Goal: Navigation & Orientation: Find specific page/section

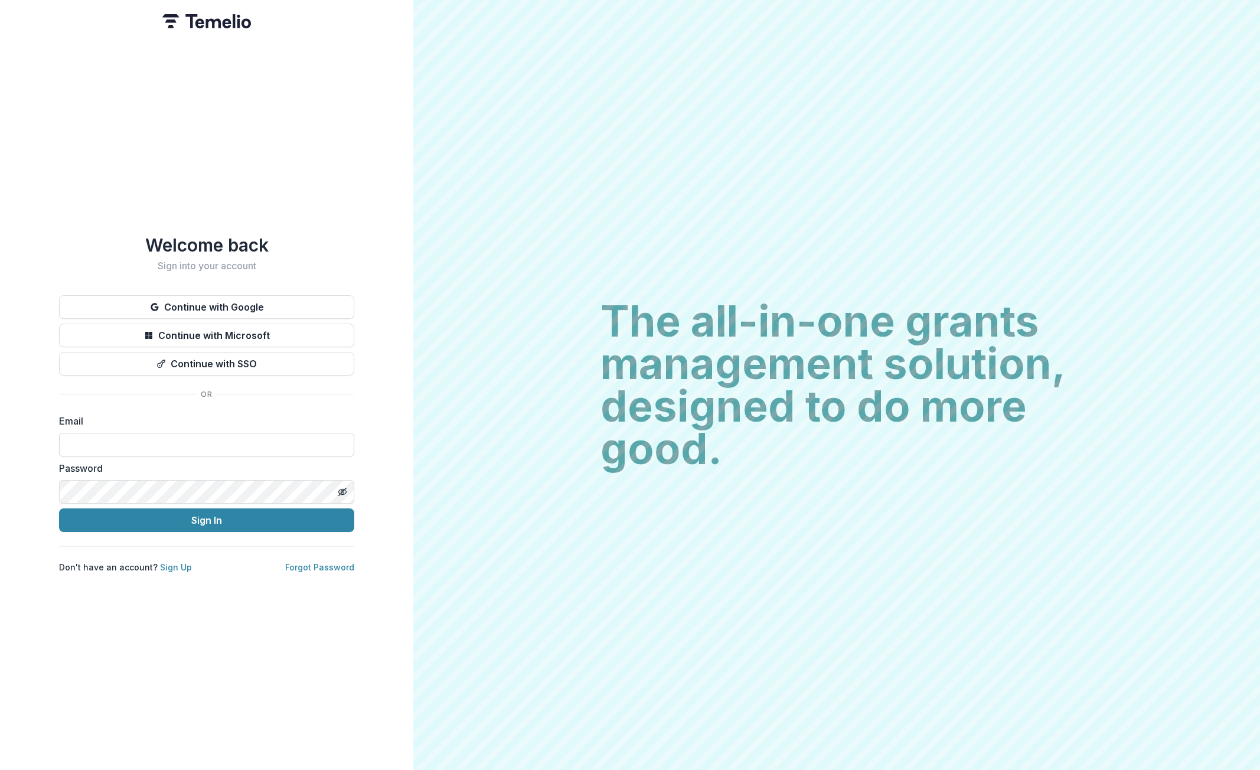
click at [188, 436] on input at bounding box center [206, 445] width 295 height 24
type input "**********"
click at [243, 514] on button "Sign In" at bounding box center [206, 520] width 295 height 24
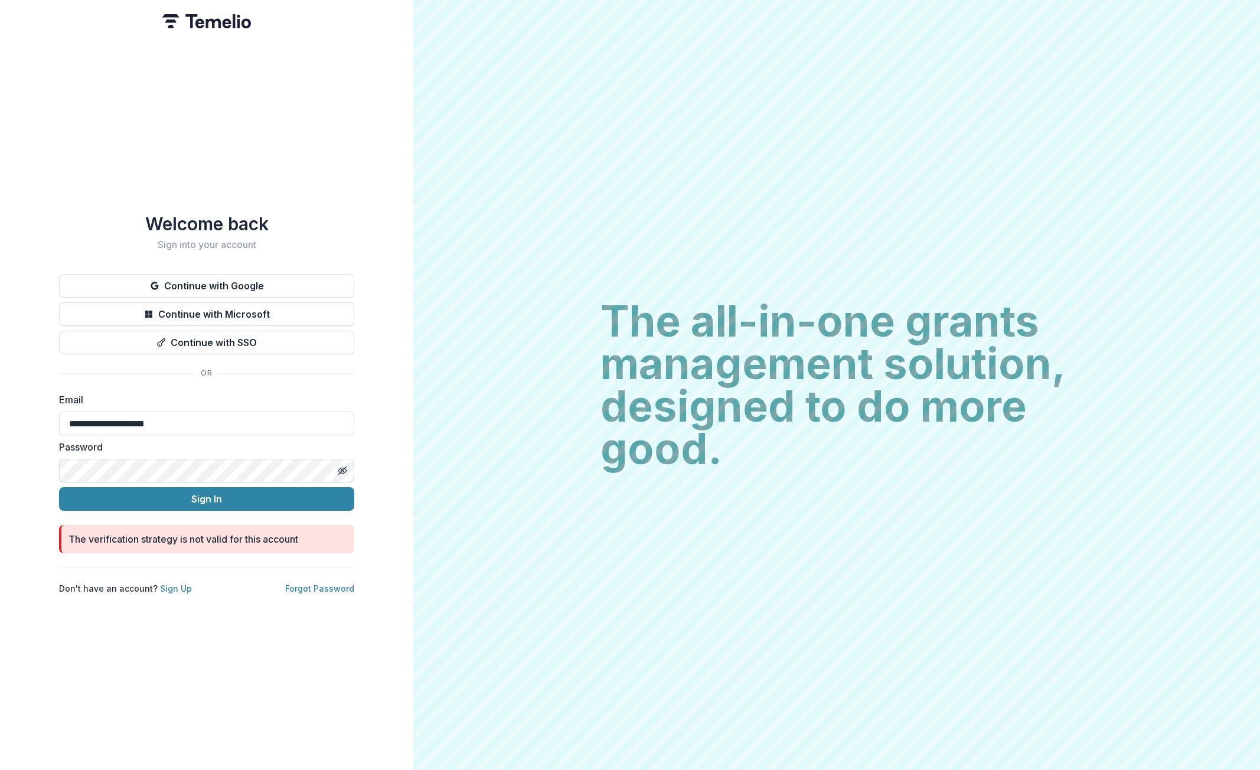
click at [241, 266] on div "**********" at bounding box center [206, 403] width 295 height 381
click at [232, 277] on button "Continue with Google" at bounding box center [206, 286] width 295 height 24
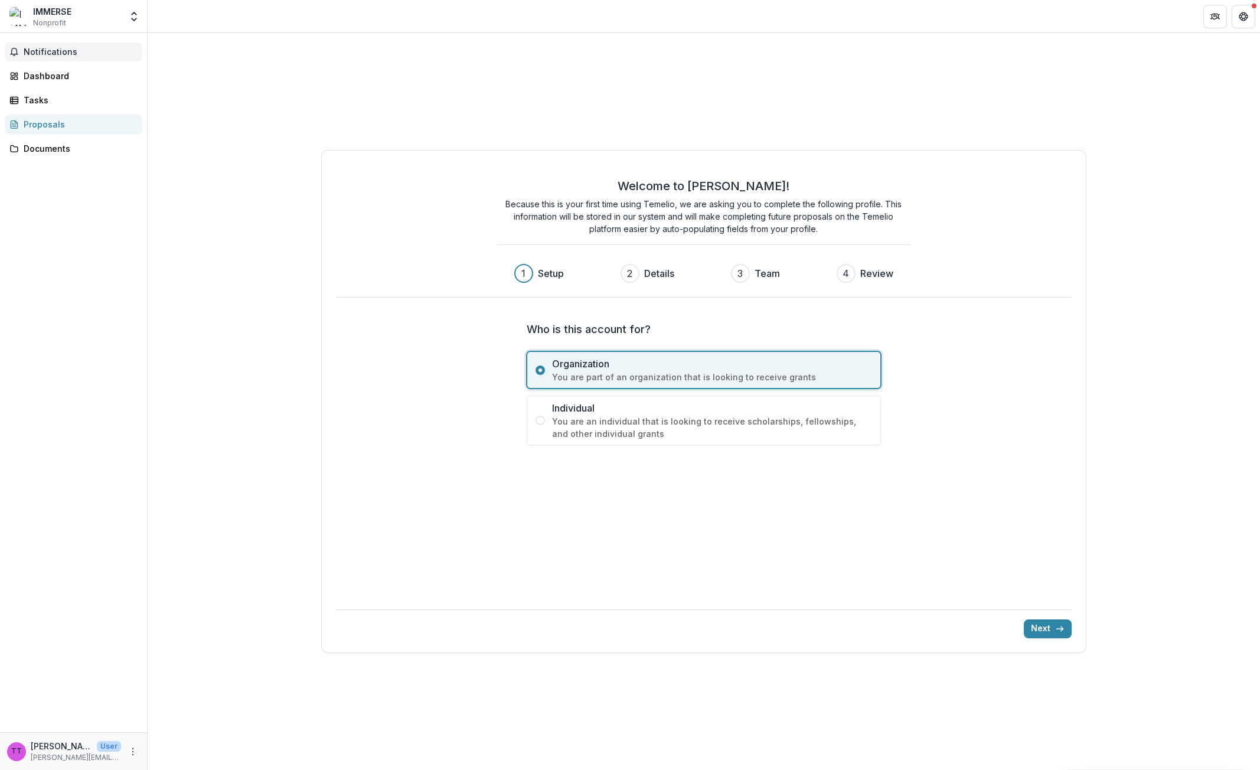
click at [73, 44] on button "Notifications" at bounding box center [74, 51] width 138 height 19
click at [48, 98] on div "Tasks" at bounding box center [78, 100] width 109 height 12
click at [48, 149] on div "Documents" at bounding box center [78, 148] width 109 height 12
click at [49, 54] on span "Notifications" at bounding box center [81, 52] width 114 height 10
click at [1047, 625] on button "Next" at bounding box center [1048, 628] width 48 height 19
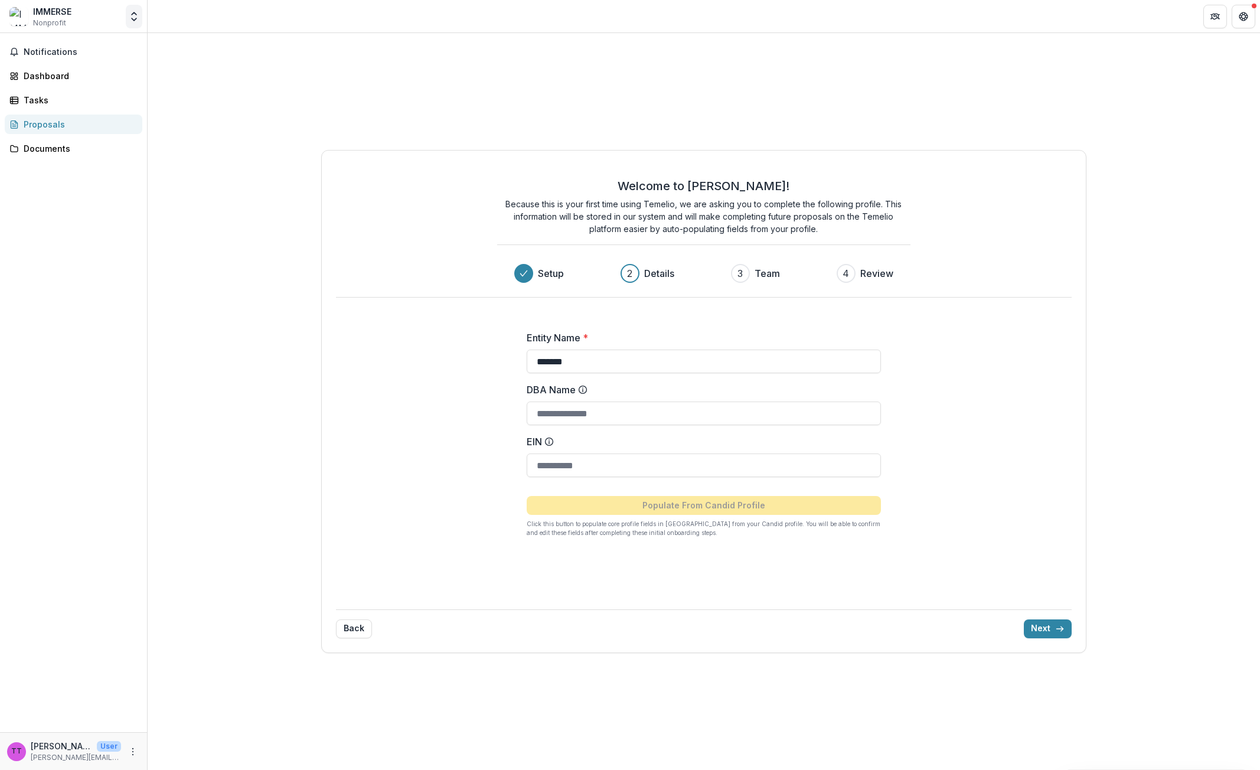
click at [133, 18] on icon "Open entity switcher" at bounding box center [134, 17] width 12 height 12
click at [59, 90] on div "IMMERSE INC." at bounding box center [57, 86] width 57 height 12
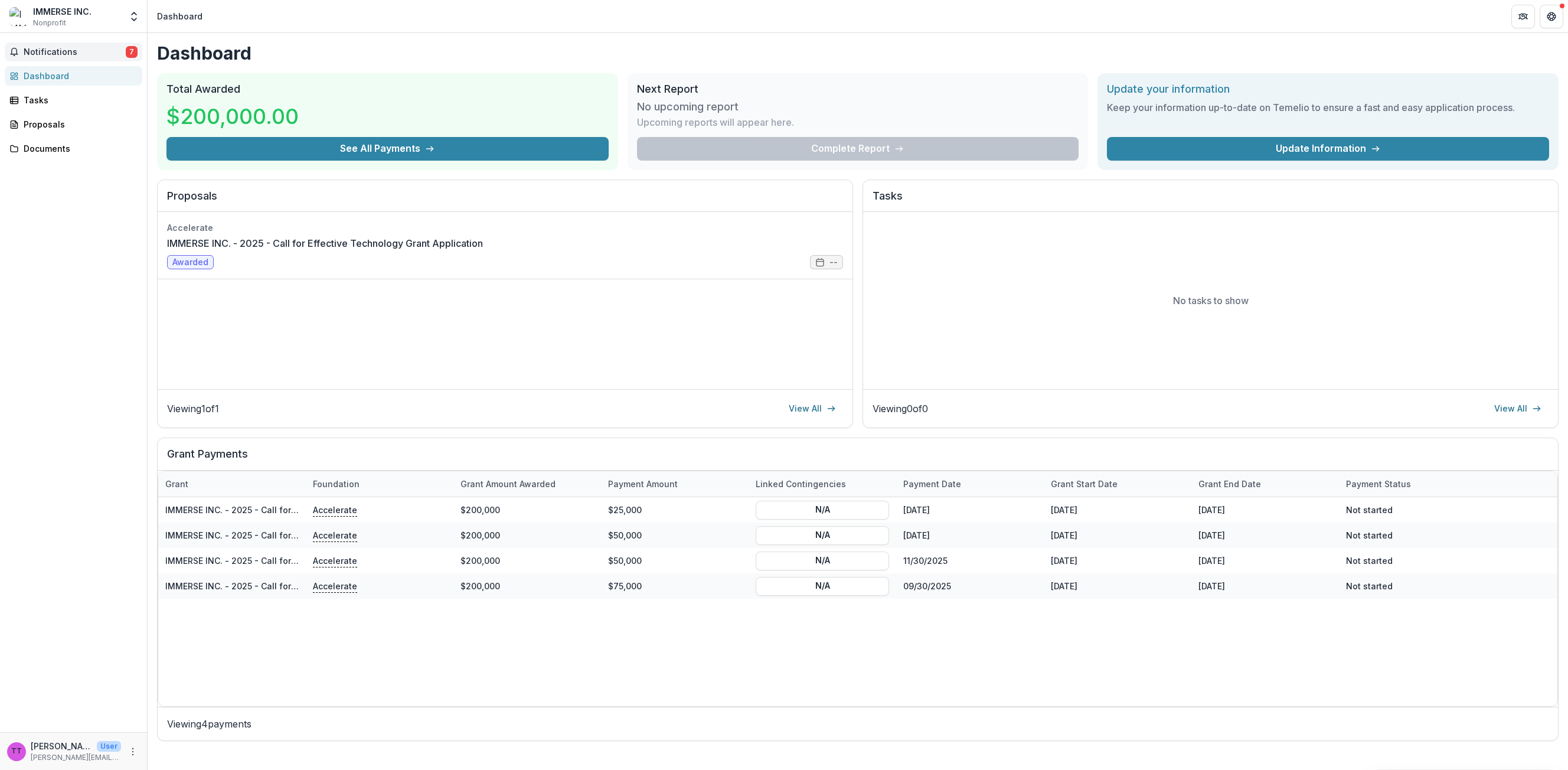
click at [89, 50] on span "Notifications" at bounding box center [75, 52] width 102 height 10
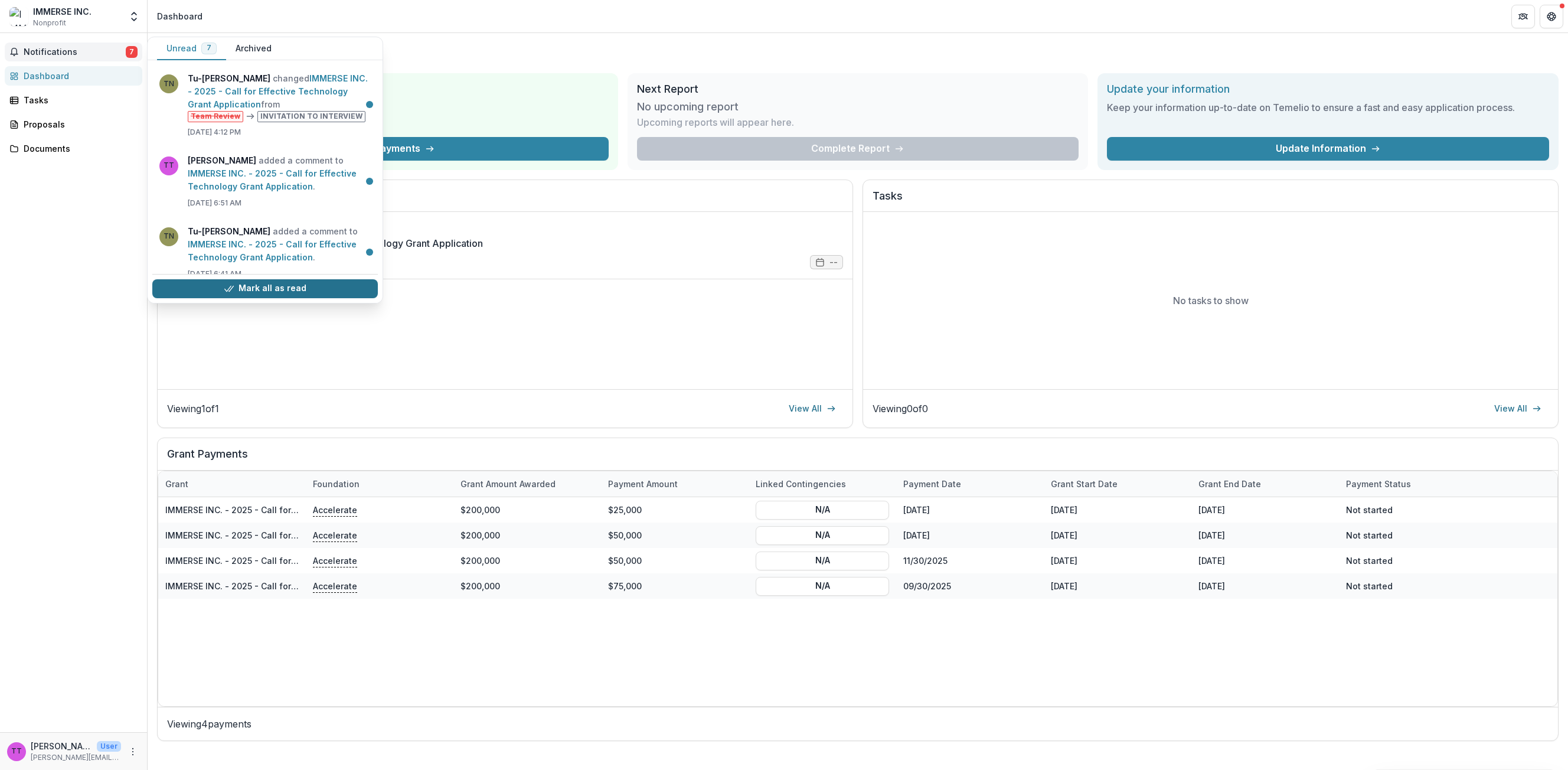
click at [274, 292] on button "Mark all as read" at bounding box center [264, 288] width 225 height 19
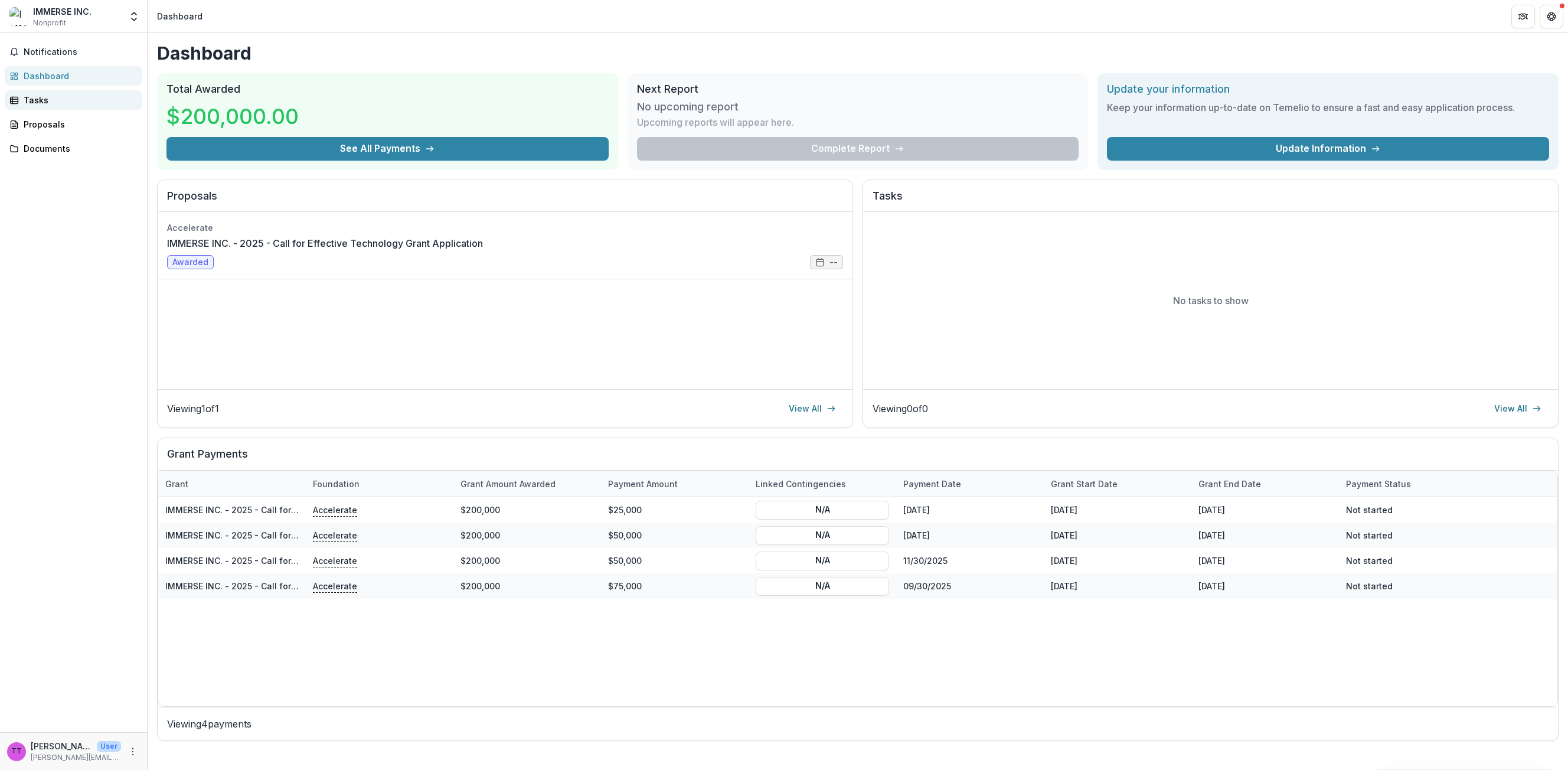
click at [79, 109] on link "Tasks" at bounding box center [74, 99] width 138 height 19
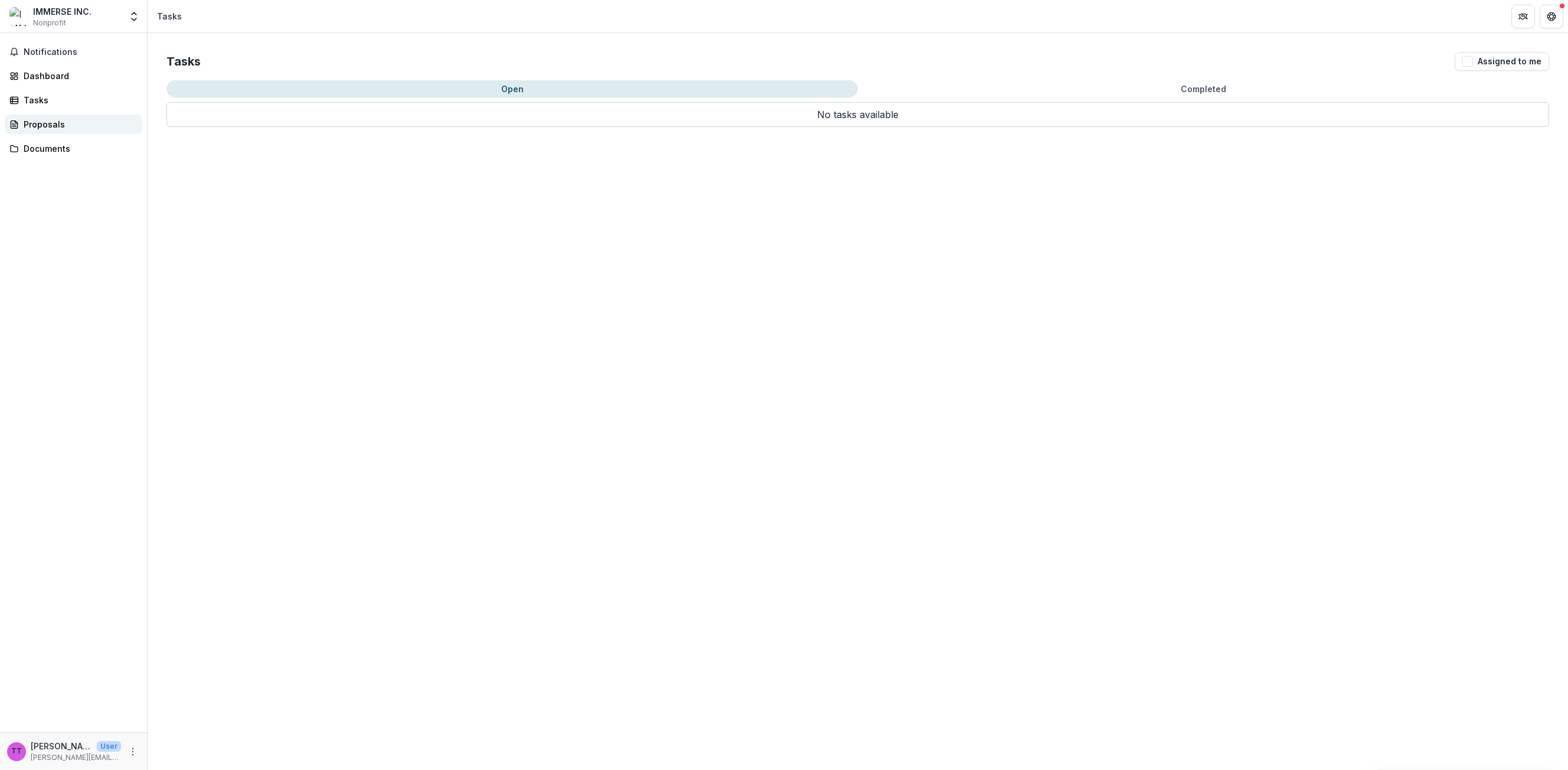
click at [61, 122] on div "Proposals" at bounding box center [78, 124] width 109 height 12
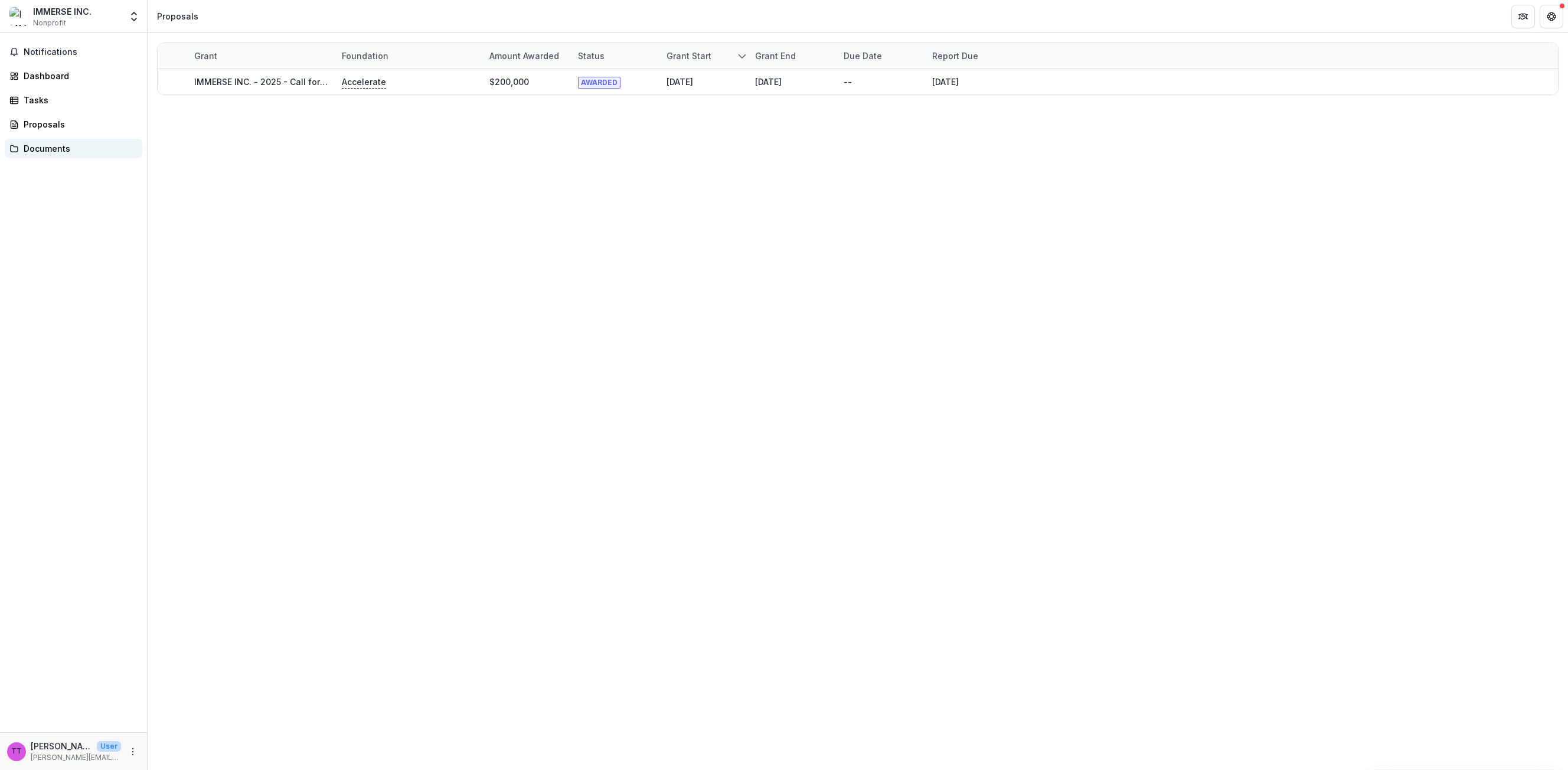
click at [36, 145] on div "Documents" at bounding box center [78, 148] width 109 height 12
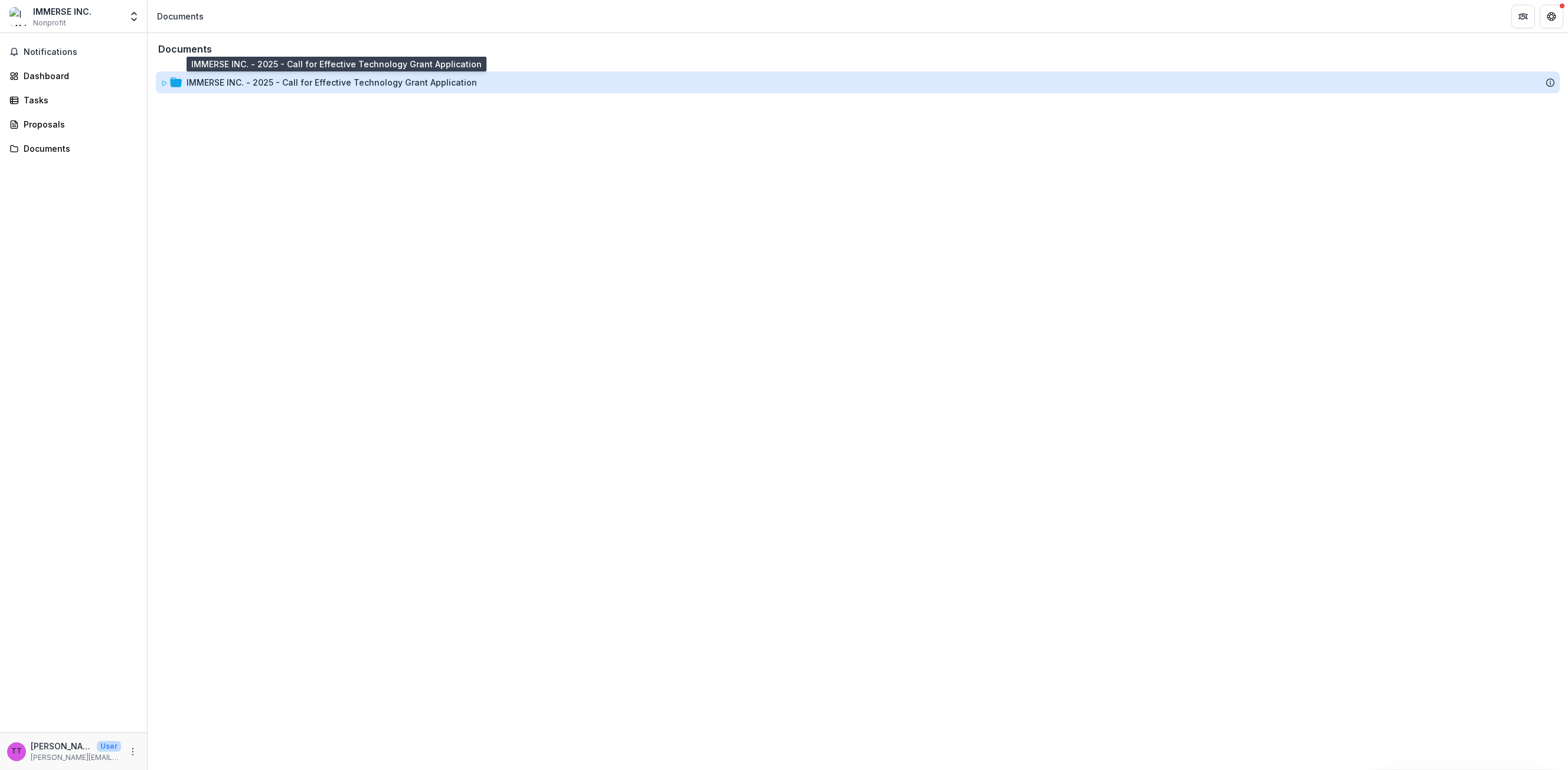
click at [299, 78] on div "IMMERSE INC. - 2025 - Call for Effective Technology Grant Application" at bounding box center [332, 82] width 290 height 12
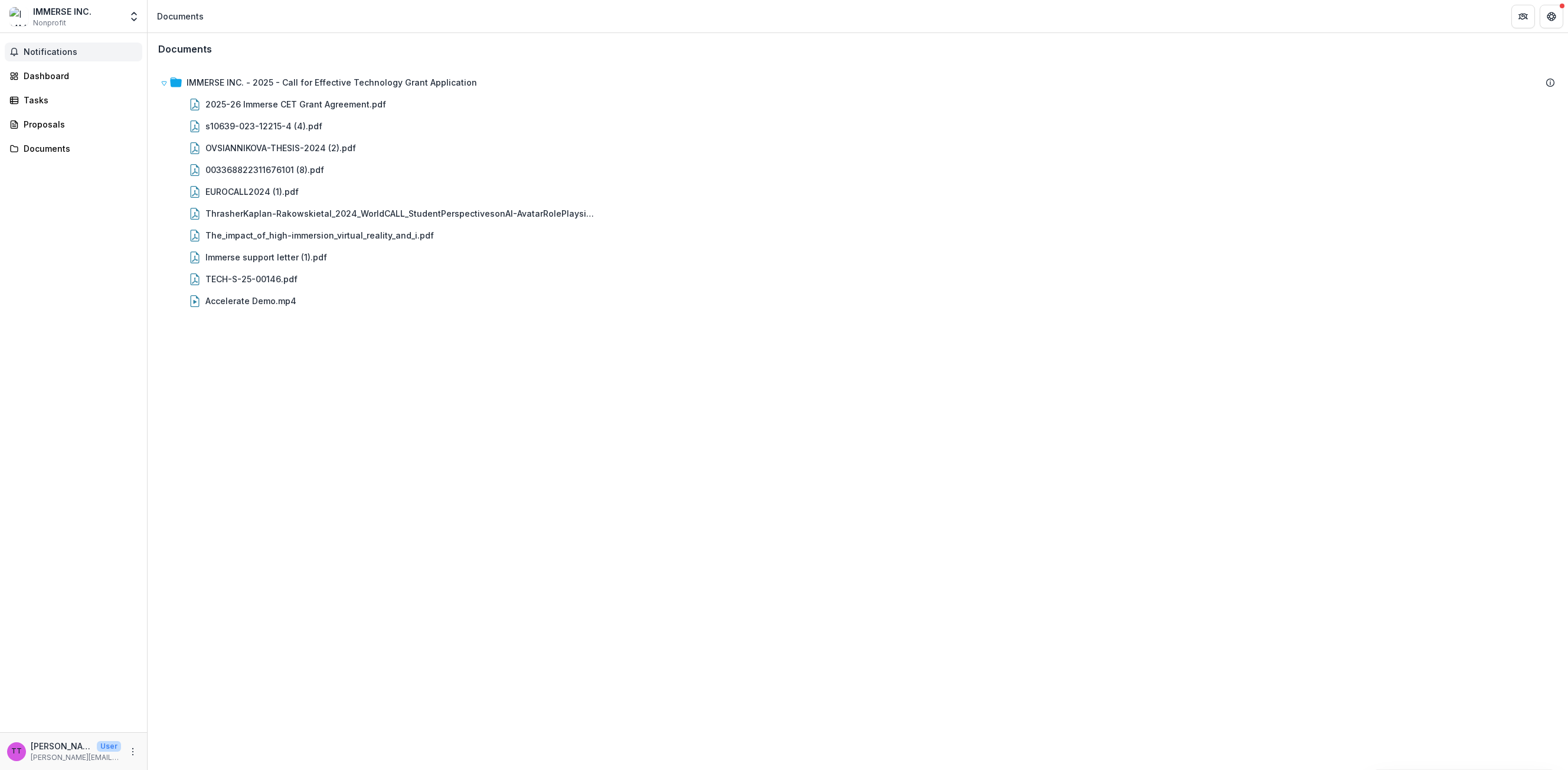
click at [50, 51] on span "Notifications" at bounding box center [81, 52] width 114 height 10
click at [59, 73] on div "Dashboard" at bounding box center [78, 76] width 109 height 12
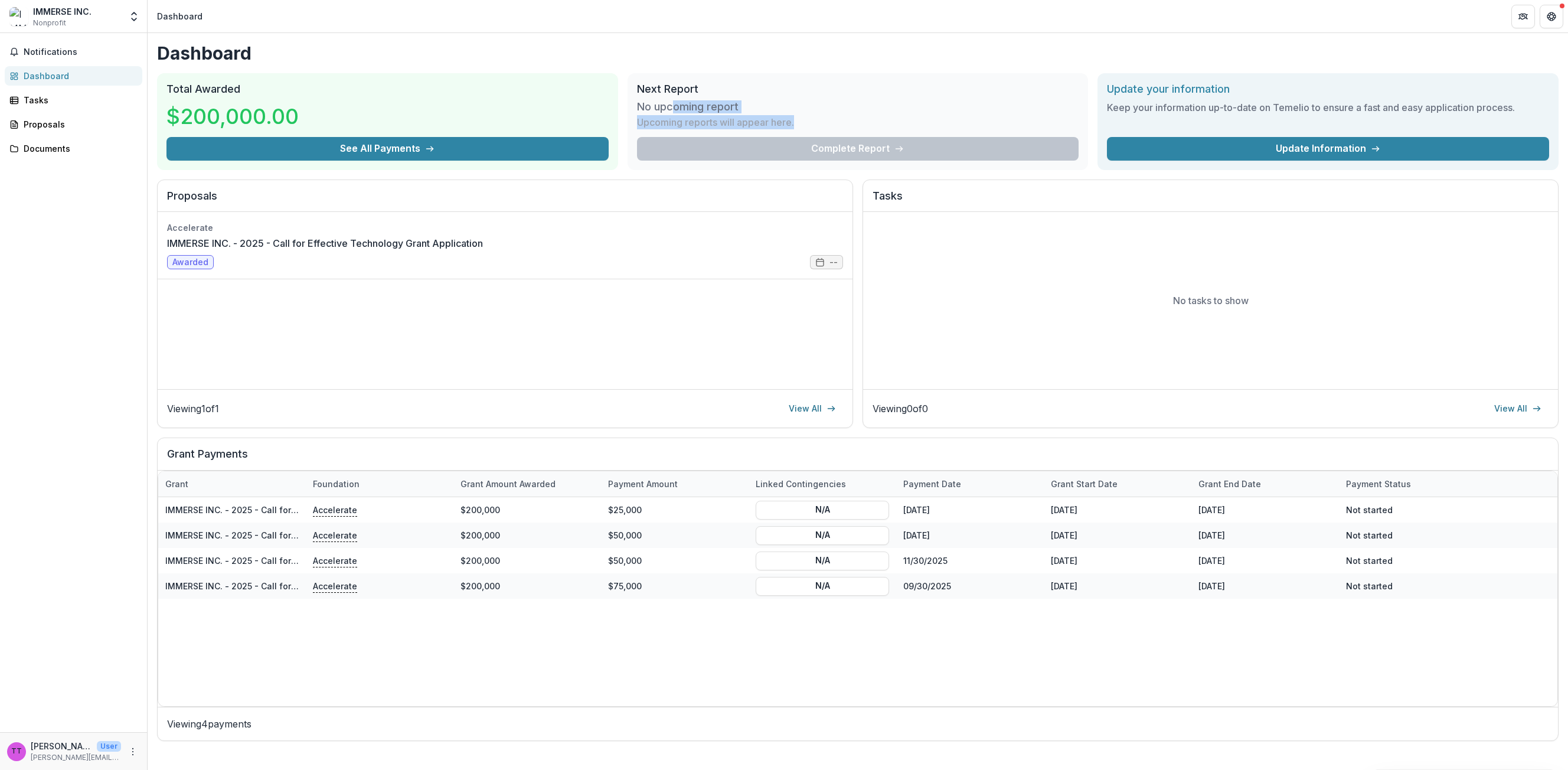
drag, startPoint x: 673, startPoint y: 112, endPoint x: 870, endPoint y: 121, distance: 197.4
click at [870, 121] on div "No upcoming report Upcoming reports will appear here." at bounding box center [858, 116] width 442 height 41
click at [76, 149] on div "Documents" at bounding box center [78, 148] width 109 height 12
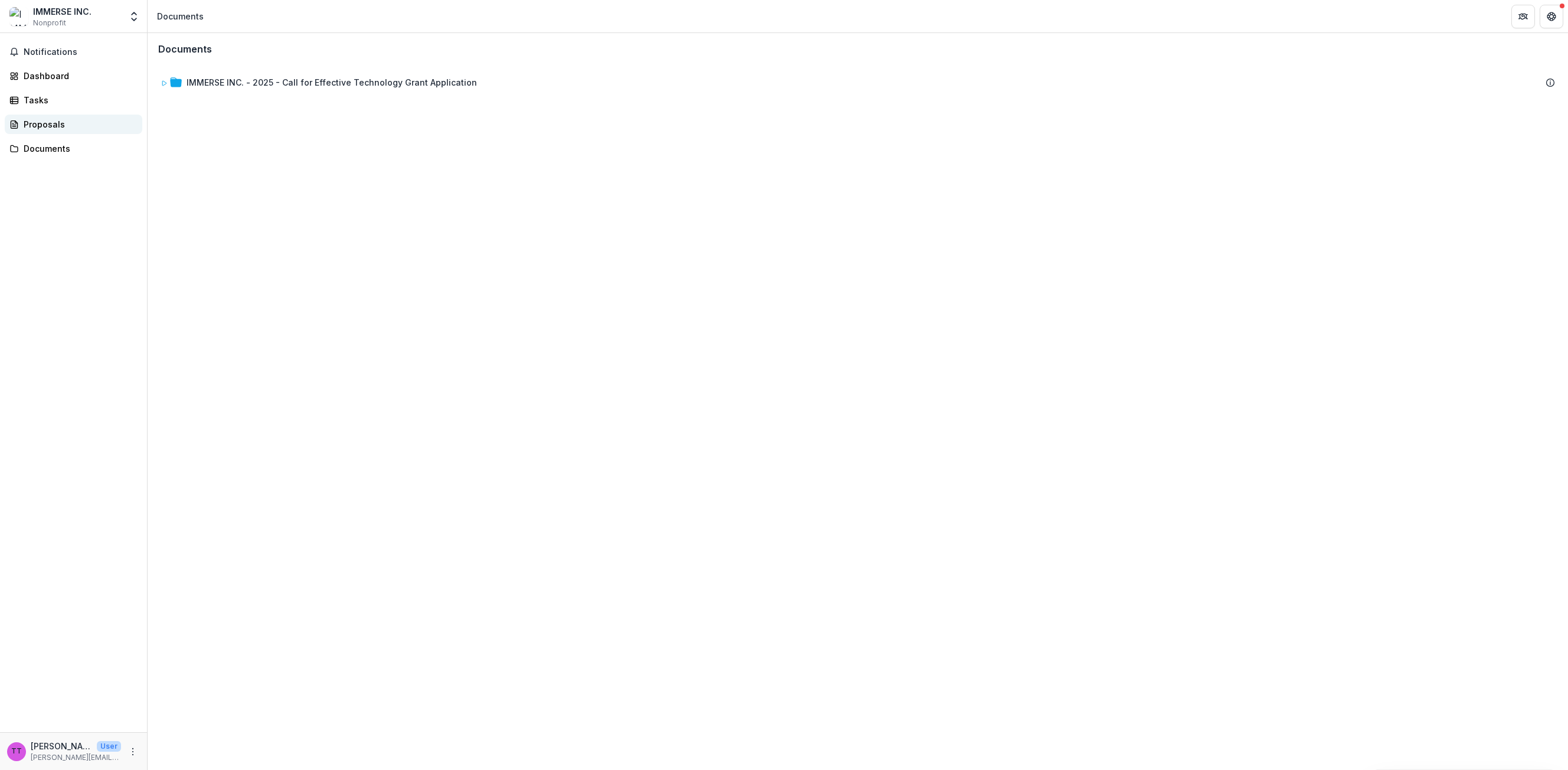
click at [79, 128] on div "Proposals" at bounding box center [78, 124] width 109 height 12
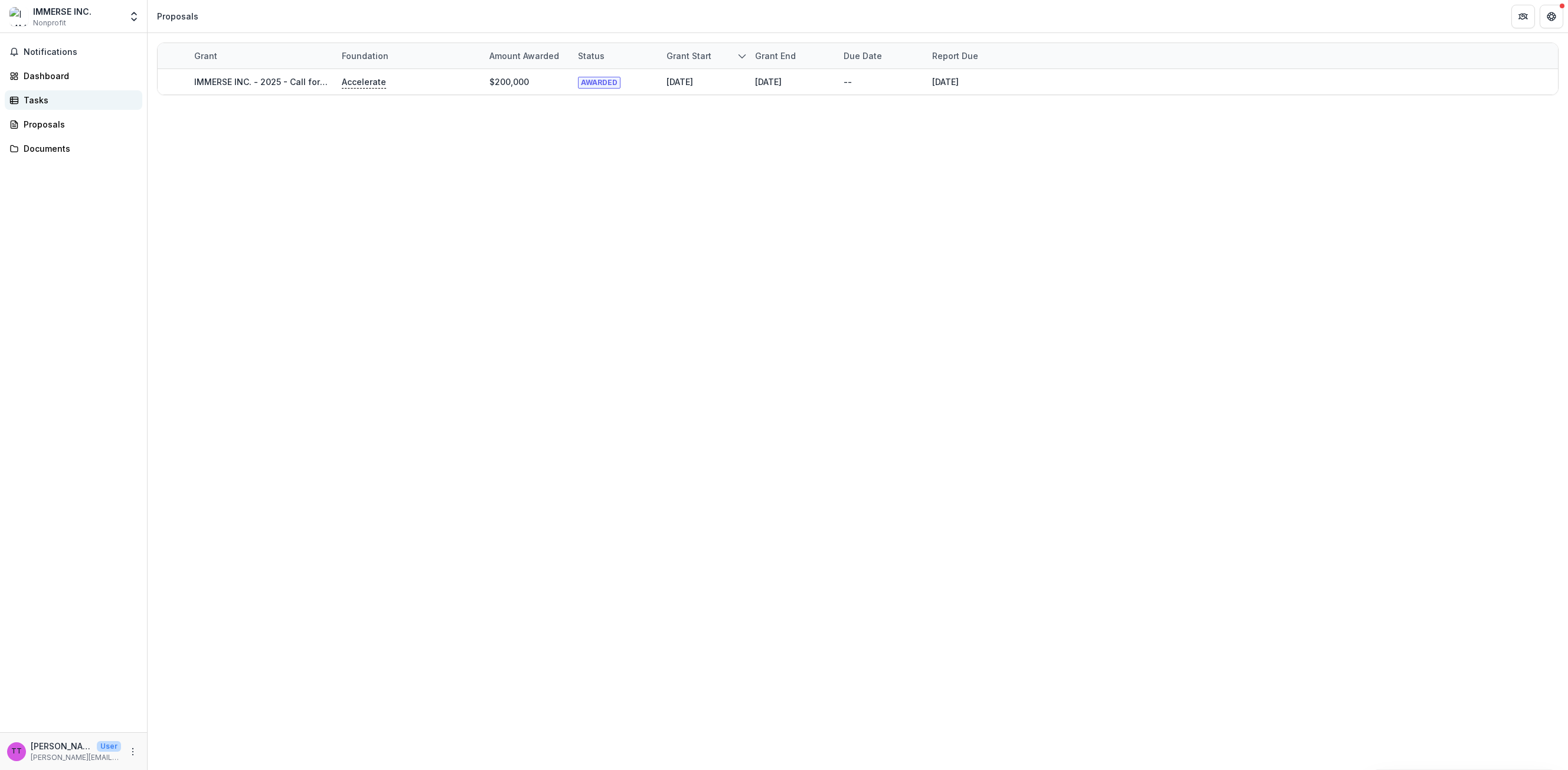
click at [79, 105] on div "Tasks" at bounding box center [78, 100] width 109 height 12
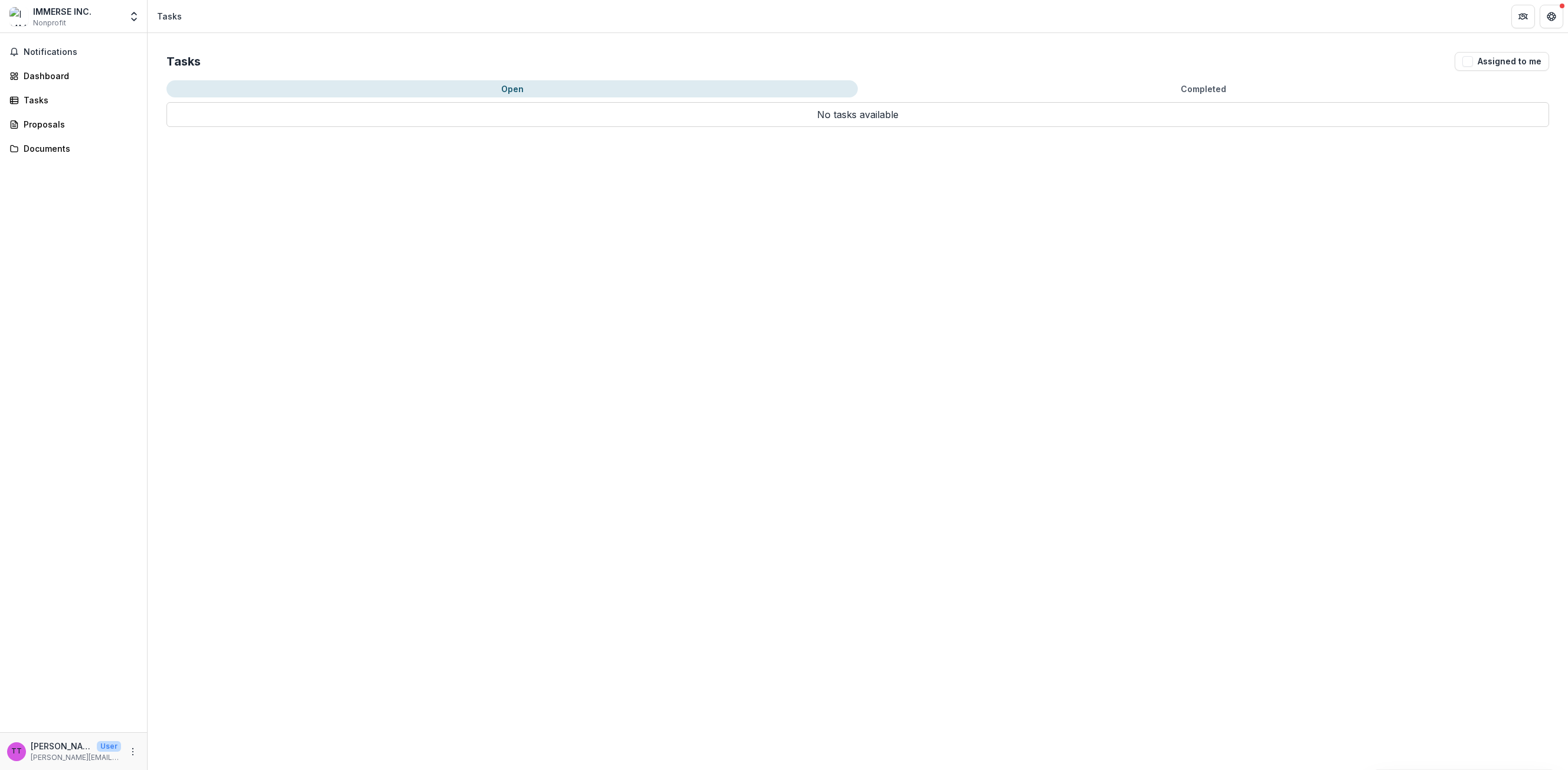
click at [400, 96] on button "Open" at bounding box center [511, 88] width 691 height 17
click at [69, 82] on link "Dashboard" at bounding box center [74, 75] width 138 height 19
